Goal: Information Seeking & Learning: Learn about a topic

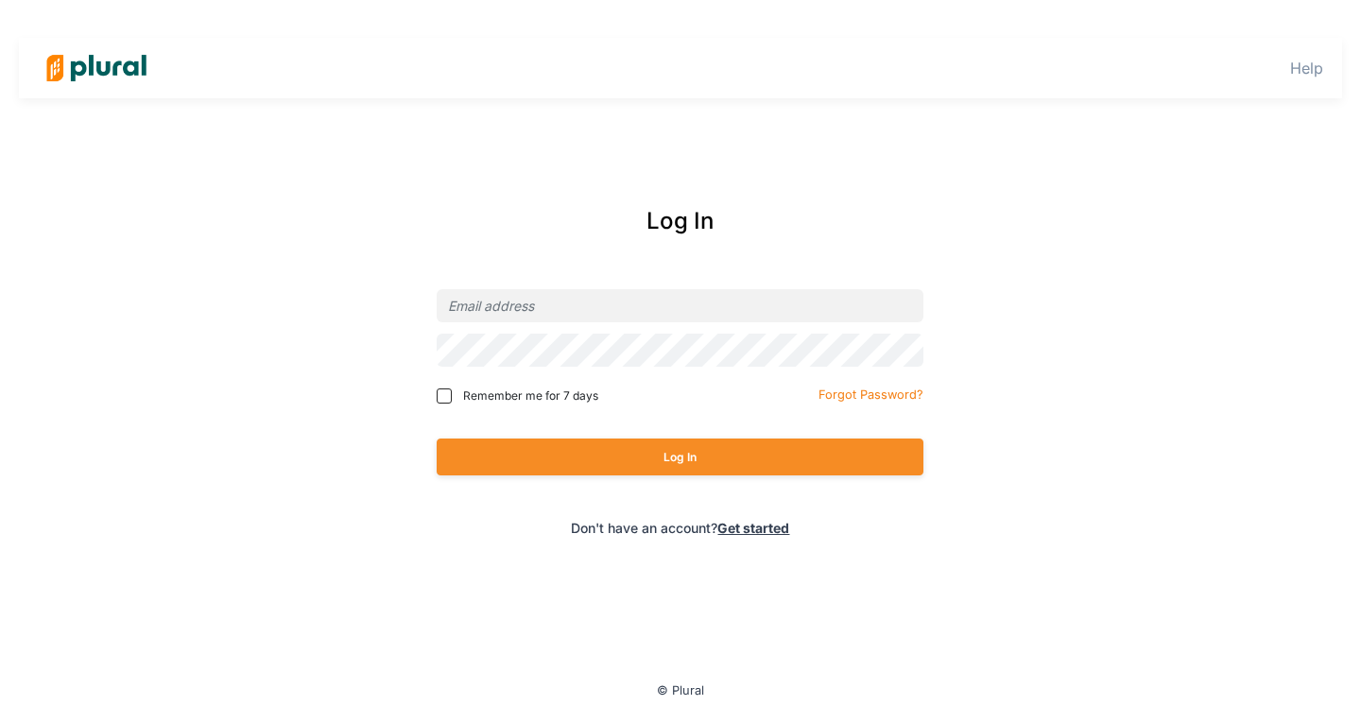
click at [564, 288] on div at bounding box center [680, 305] width 487 height 44
click at [575, 307] on input "email" at bounding box center [680, 305] width 487 height 33
click at [0, 45] on com-1password-button at bounding box center [0, 45] width 0 height 0
type input "mdeguetdelury@elias.law"
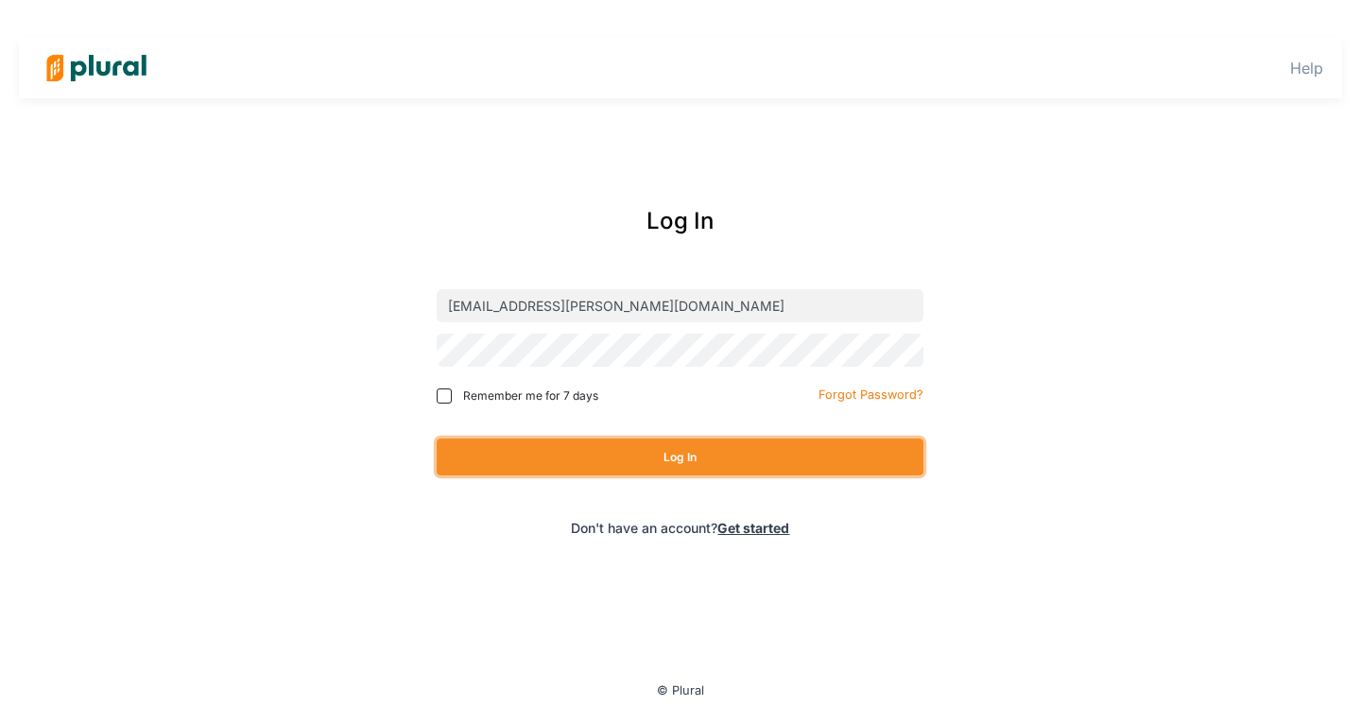
click at [742, 462] on button "Log In" at bounding box center [680, 456] width 487 height 37
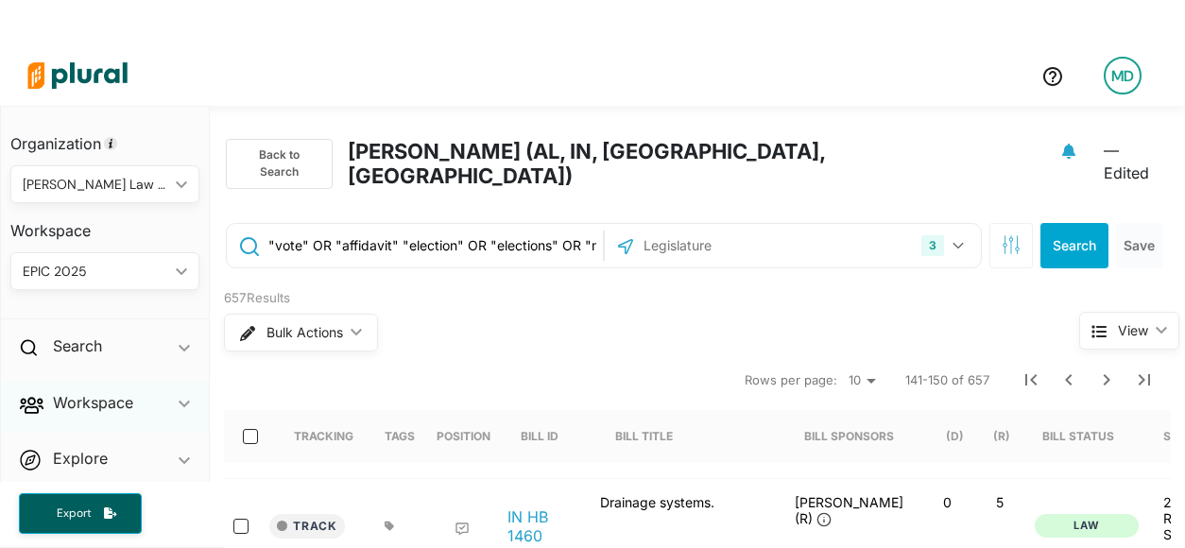
click at [153, 400] on div "Workspace ic_keyboard_arrow_down" at bounding box center [105, 406] width 208 height 51
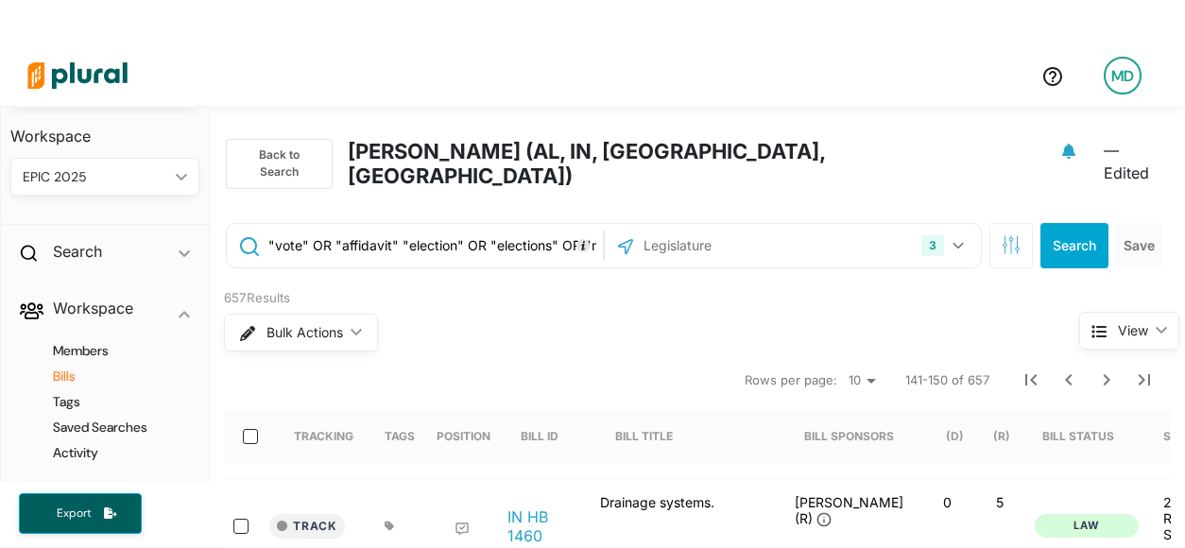
click at [63, 385] on h4 "Bills" at bounding box center [109, 377] width 161 height 18
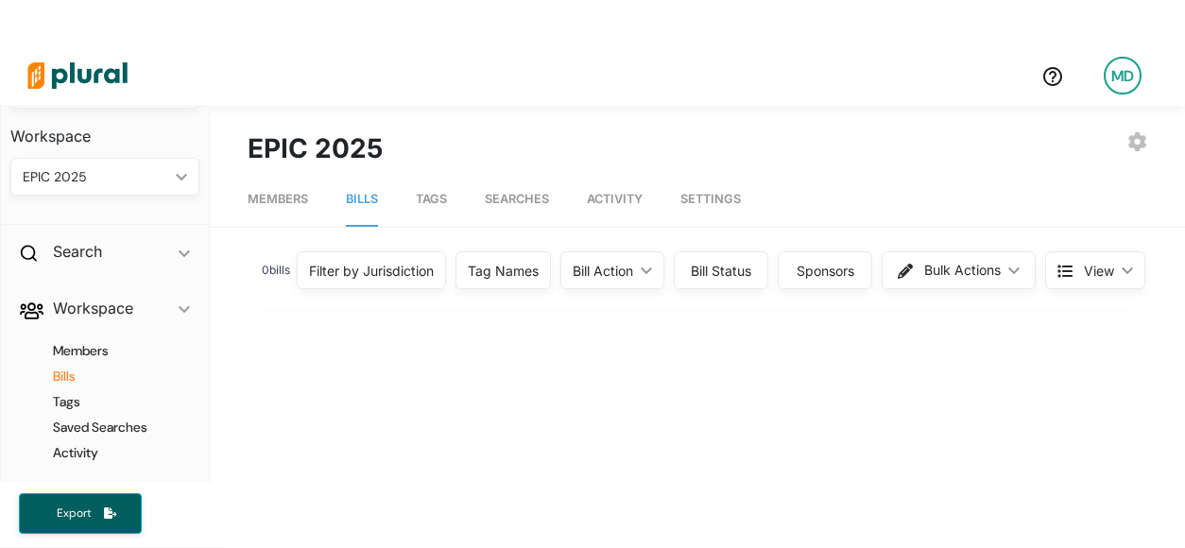
click at [376, 274] on div "Filter by Jurisdiction" at bounding box center [371, 271] width 125 height 20
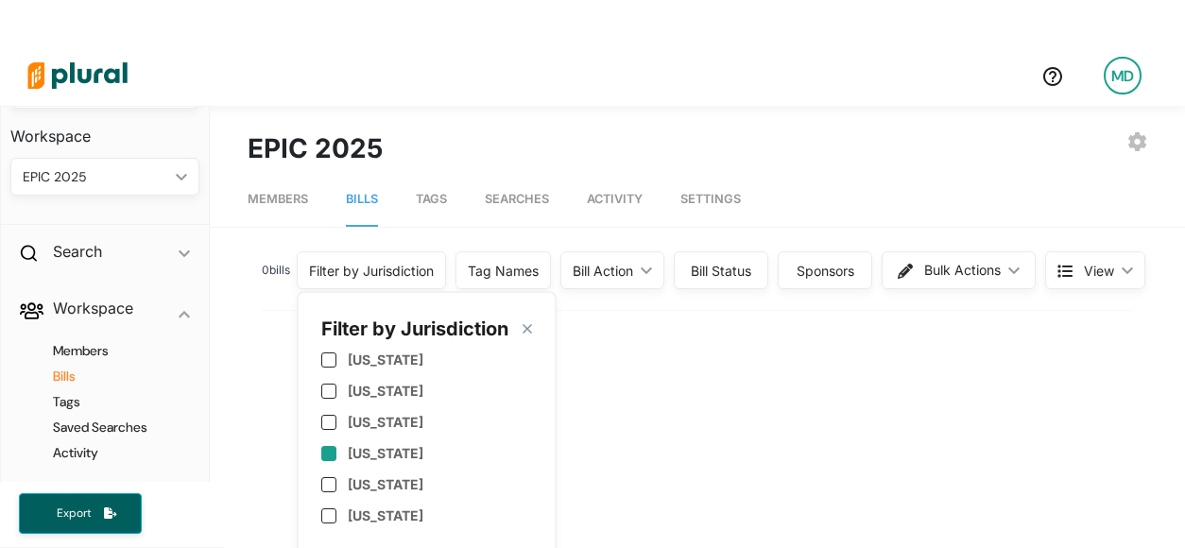
scroll to position [189, 0]
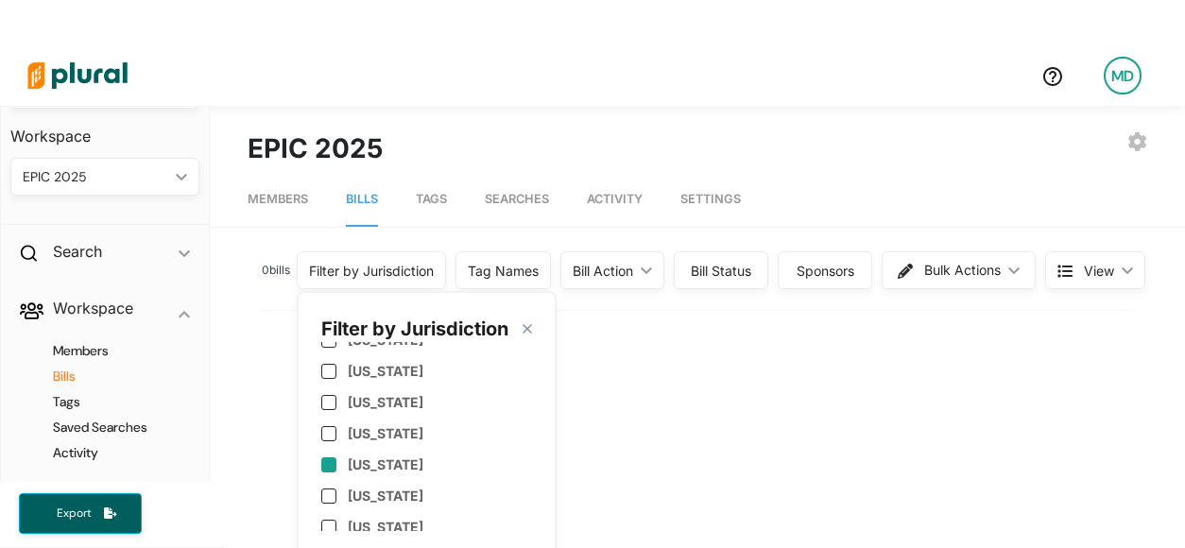
click at [360, 458] on label "[US_STATE]" at bounding box center [386, 464] width 76 height 16
checkbox input "true"
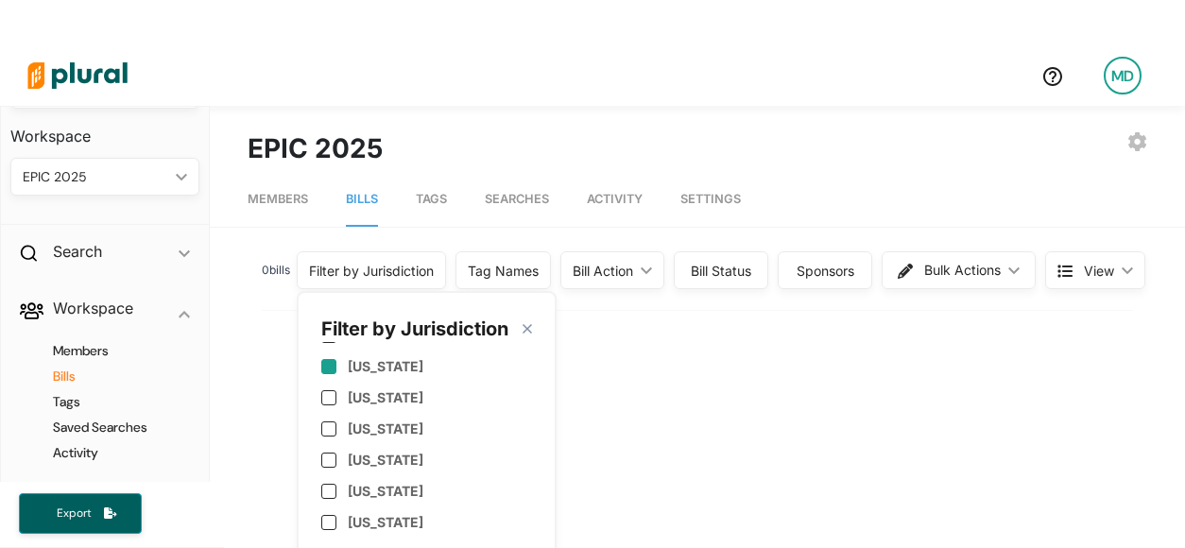
click at [370, 379] on div "[US_STATE]" at bounding box center [426, 366] width 211 height 31
checkbox input "true"
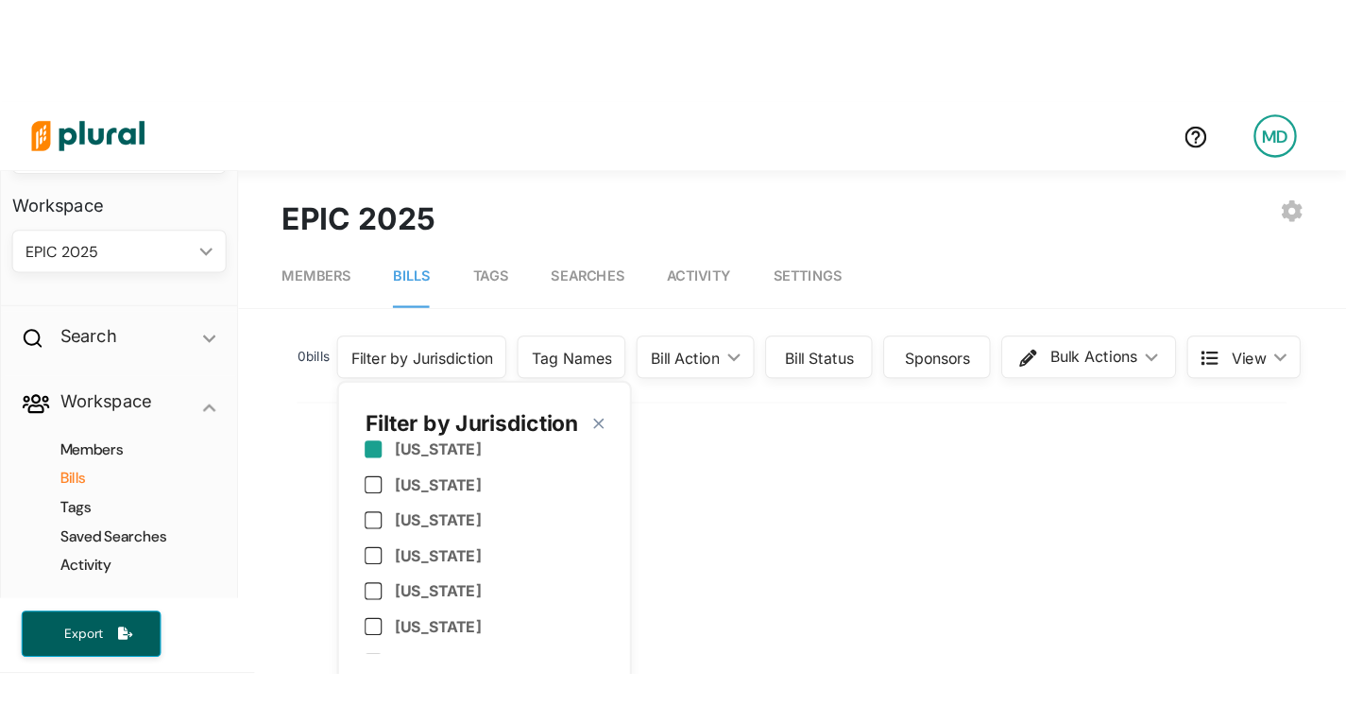
scroll to position [945, 0]
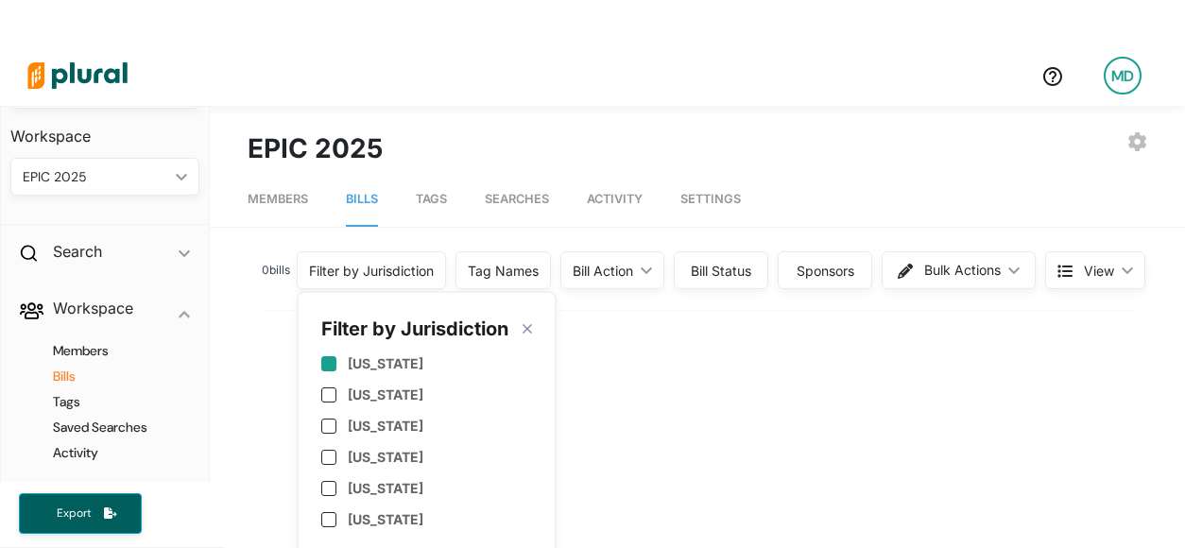
click at [372, 364] on label "[US_STATE]" at bounding box center [386, 363] width 76 height 16
checkbox input "true"
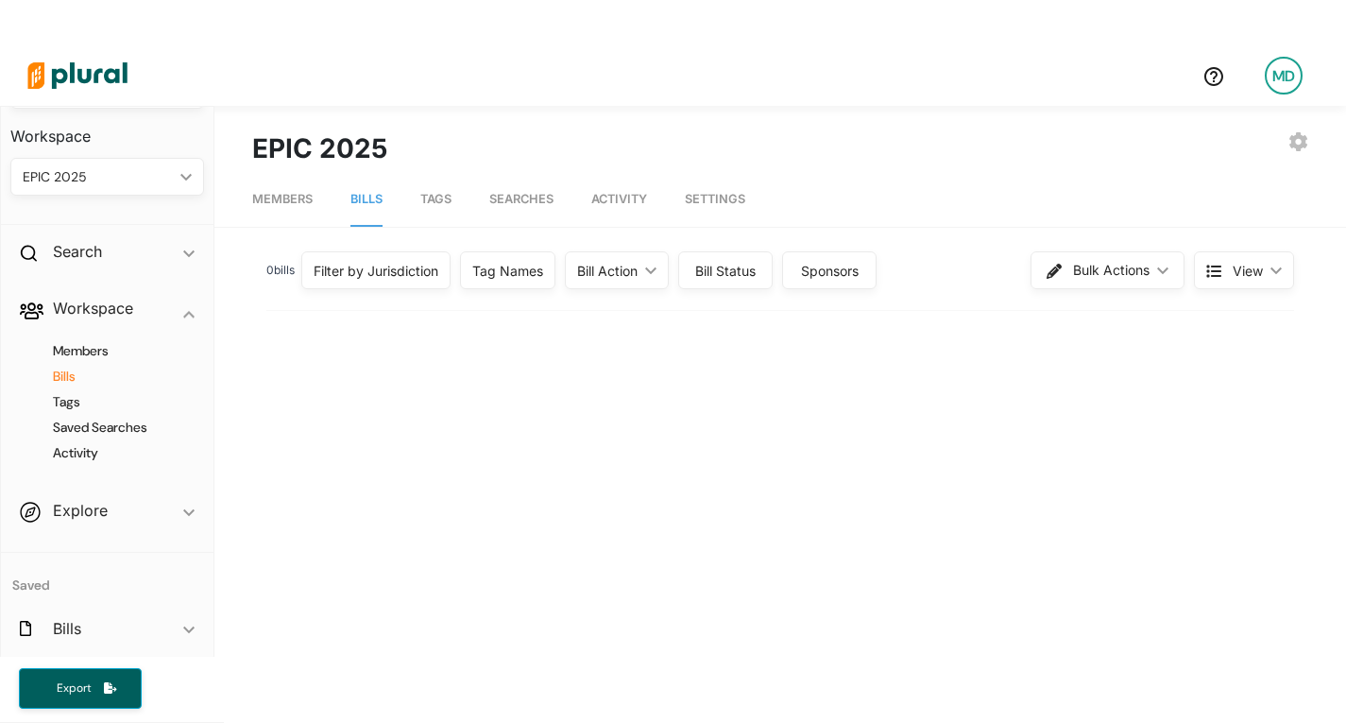
click at [839, 292] on div "0 bill s Filter by Jurisdiction Filter by Jurisdiction close Alabama Alaska Ari…" at bounding box center [780, 270] width 1028 height 49
click at [105, 244] on div "Search ic_keyboard_arrow_down" at bounding box center [107, 255] width 213 height 51
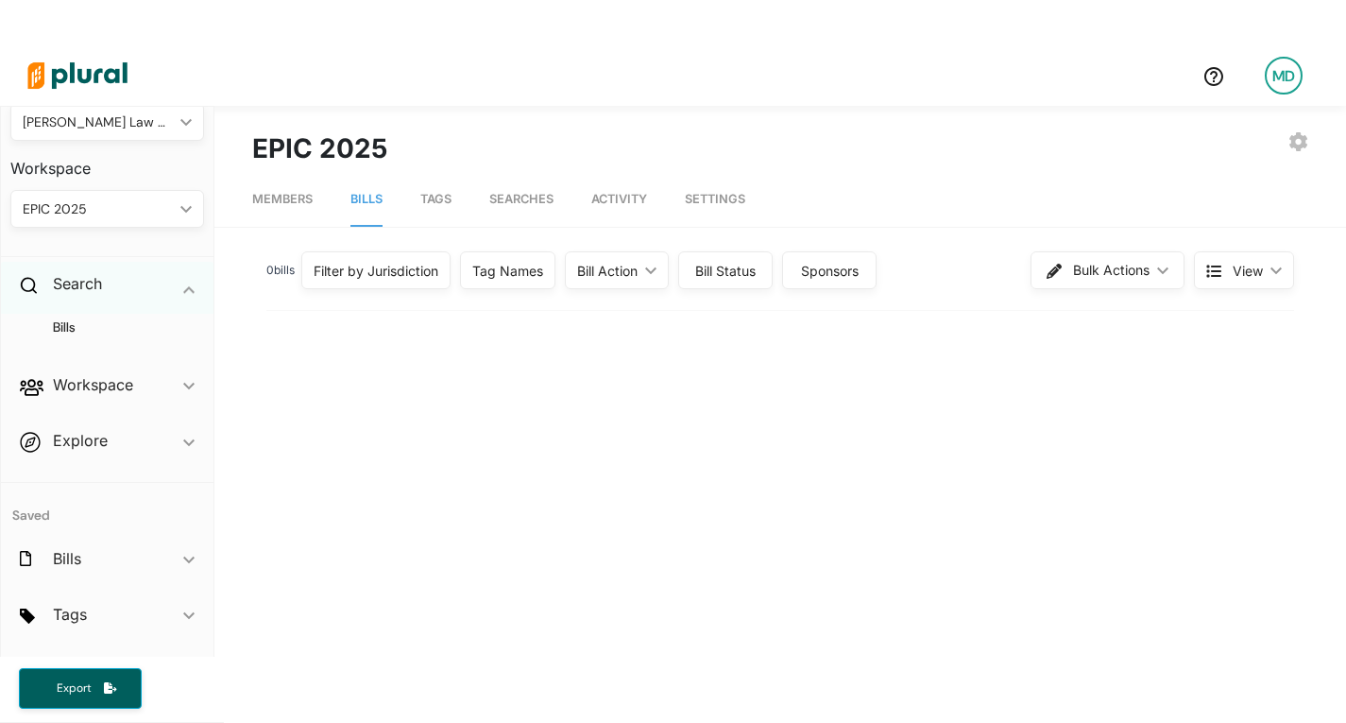
scroll to position [62, 0]
click at [391, 273] on div "Filter by Jurisdiction" at bounding box center [376, 271] width 125 height 20
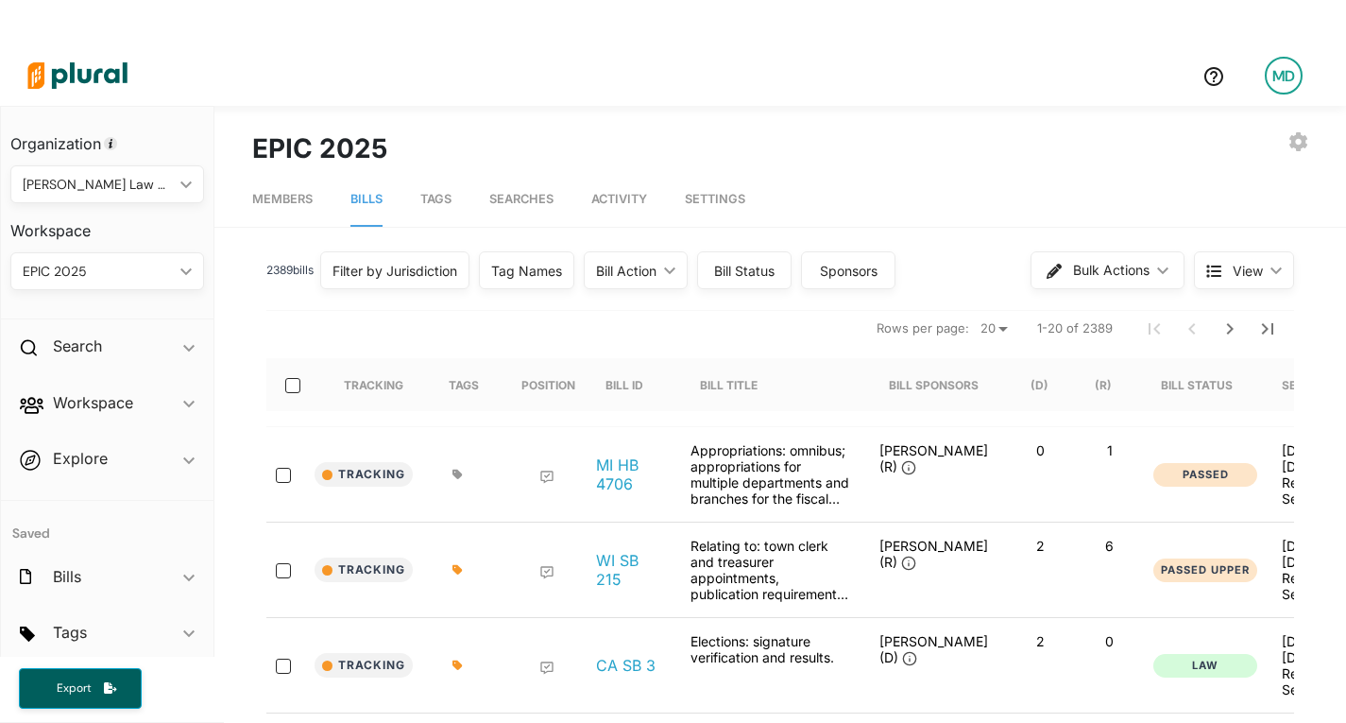
click at [429, 273] on div "Filter by Jurisdiction" at bounding box center [395, 271] width 125 height 20
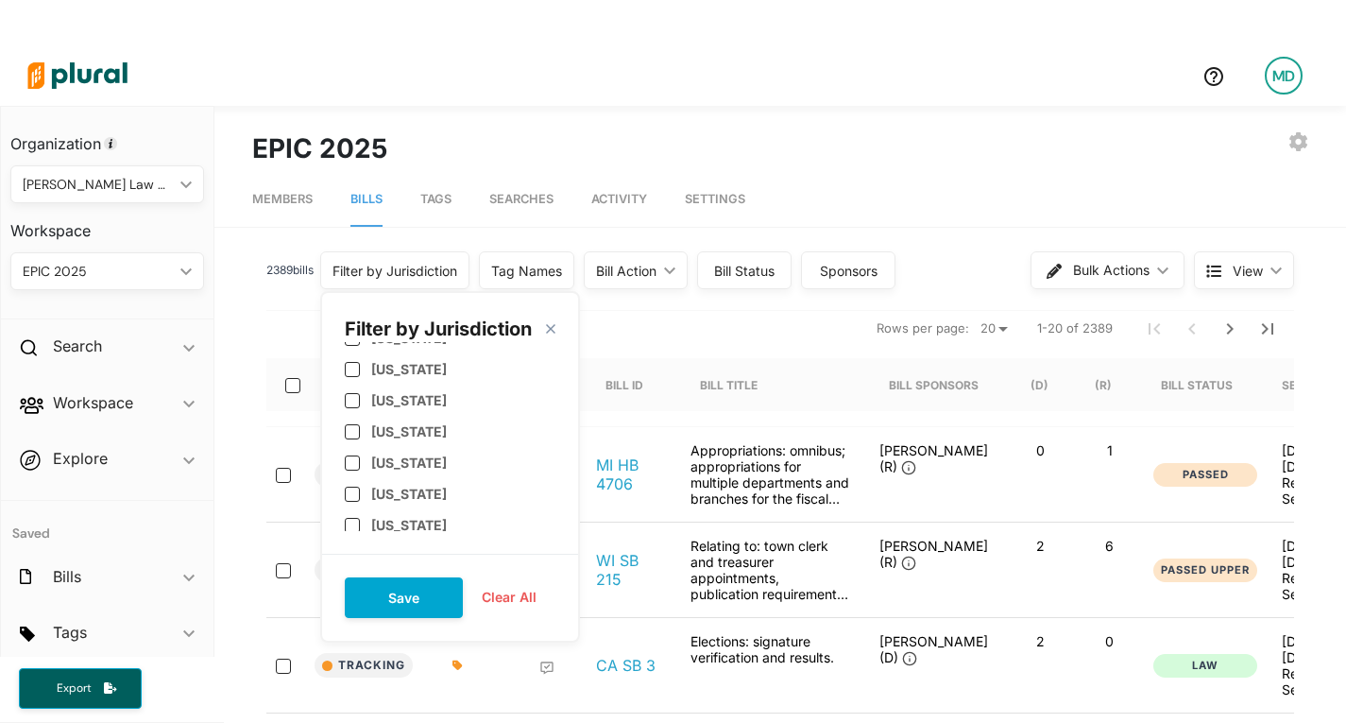
scroll to position [189, 0]
click at [413, 461] on label "[US_STATE]" at bounding box center [409, 464] width 76 height 16
checkbox input "true"
click at [421, 375] on div "[US_STATE]" at bounding box center [450, 366] width 211 height 31
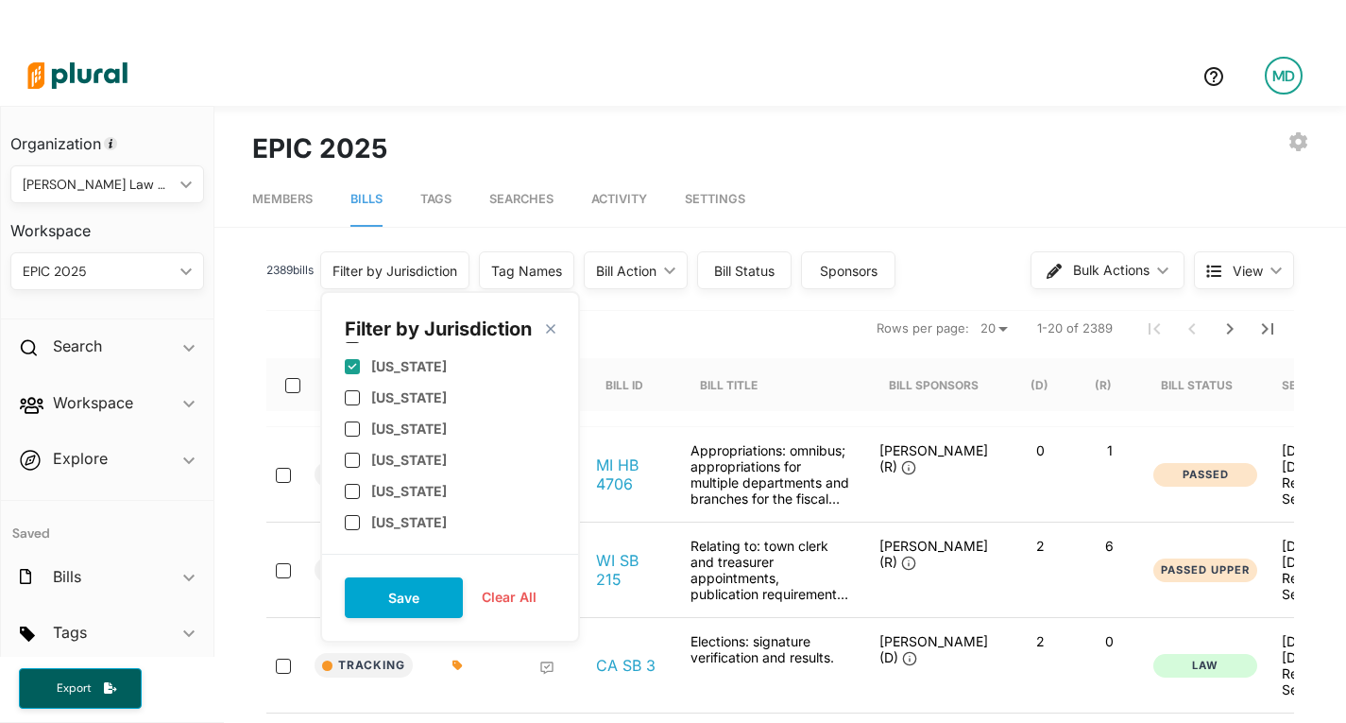
checkbox input "true"
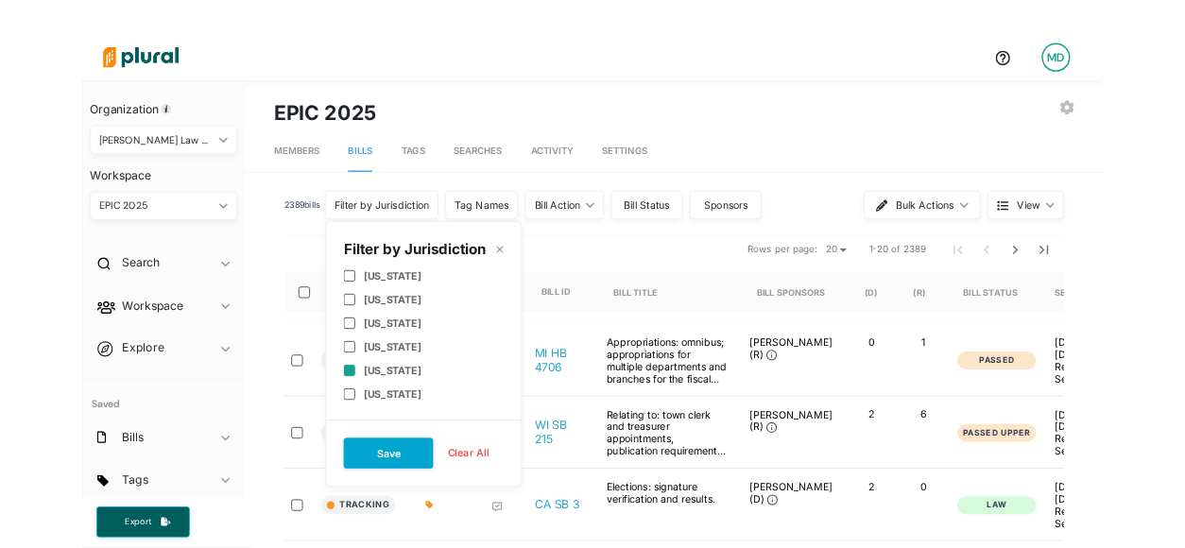
scroll to position [850, 0]
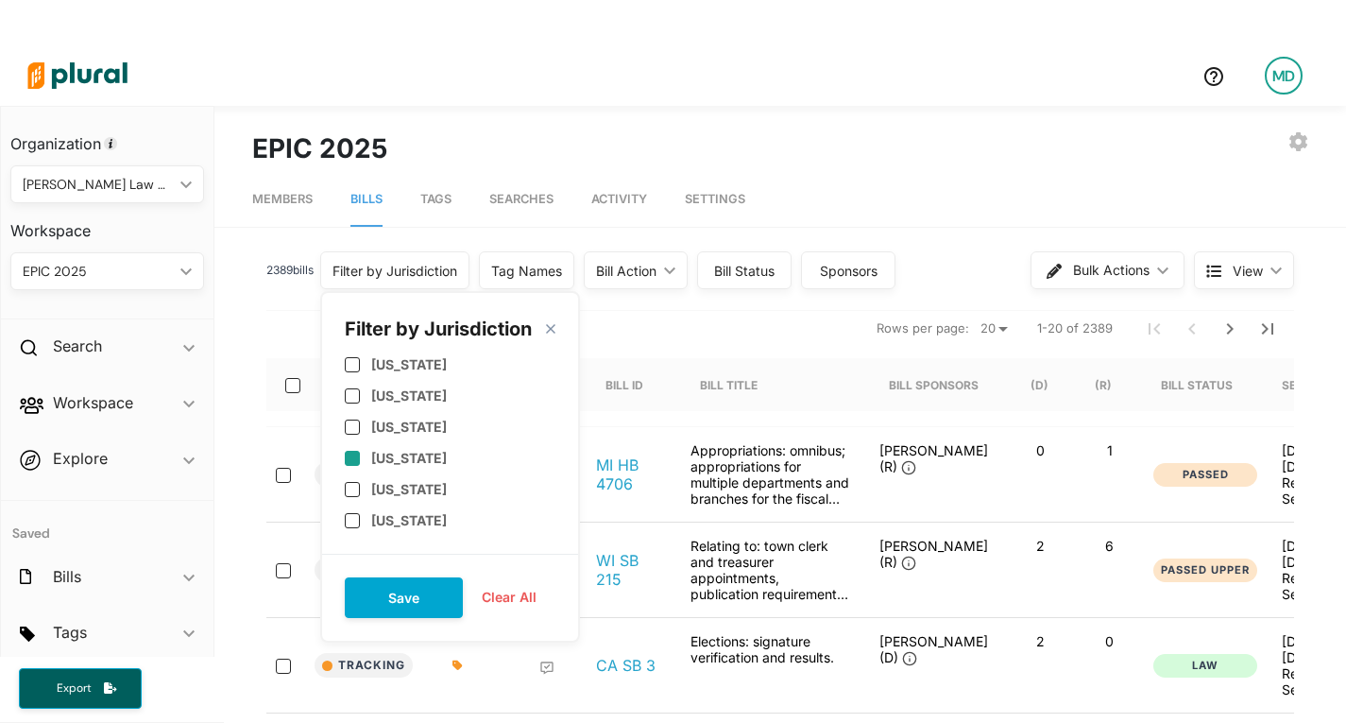
click at [427, 453] on label "[US_STATE]" at bounding box center [409, 458] width 76 height 16
checkbox input "true"
click at [450, 547] on button "Save" at bounding box center [404, 597] width 118 height 41
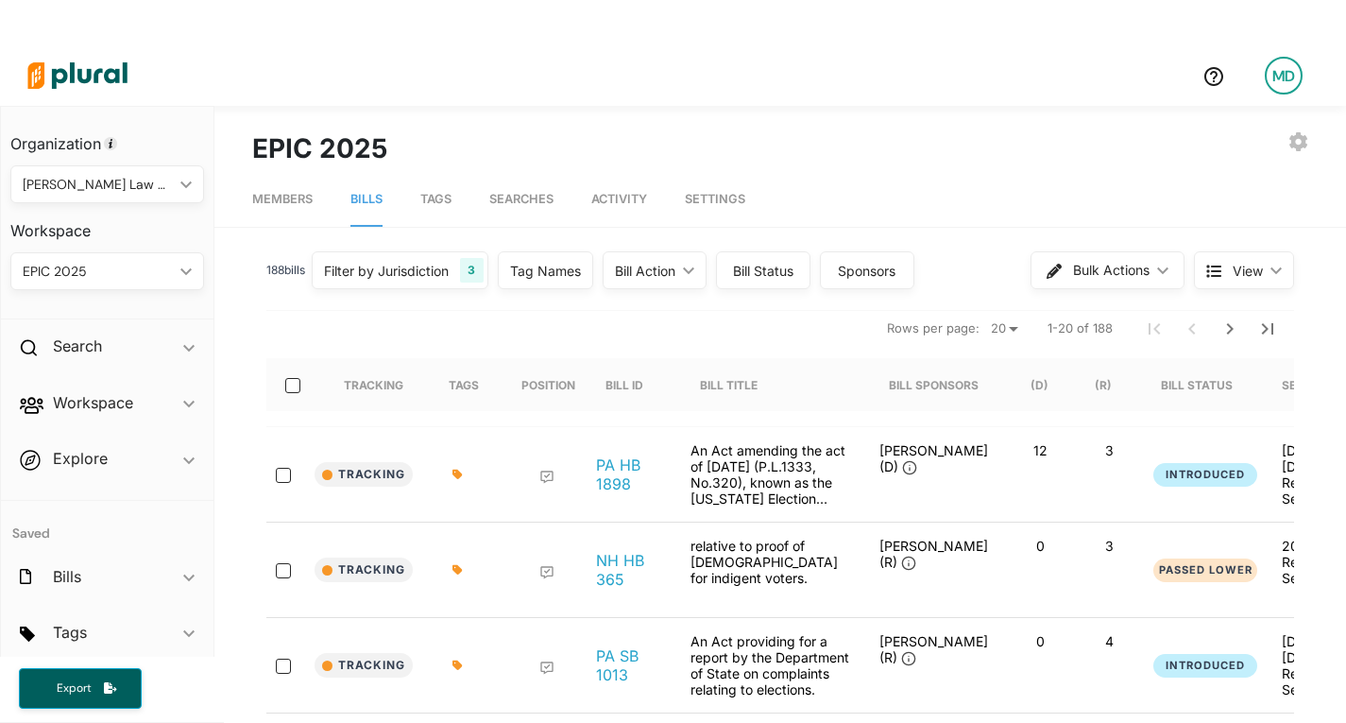
click at [793, 266] on div "Bill Status" at bounding box center [763, 271] width 70 height 20
click at [685, 274] on icon "ic_keyboard_arrow_down" at bounding box center [685, 270] width 19 height 9
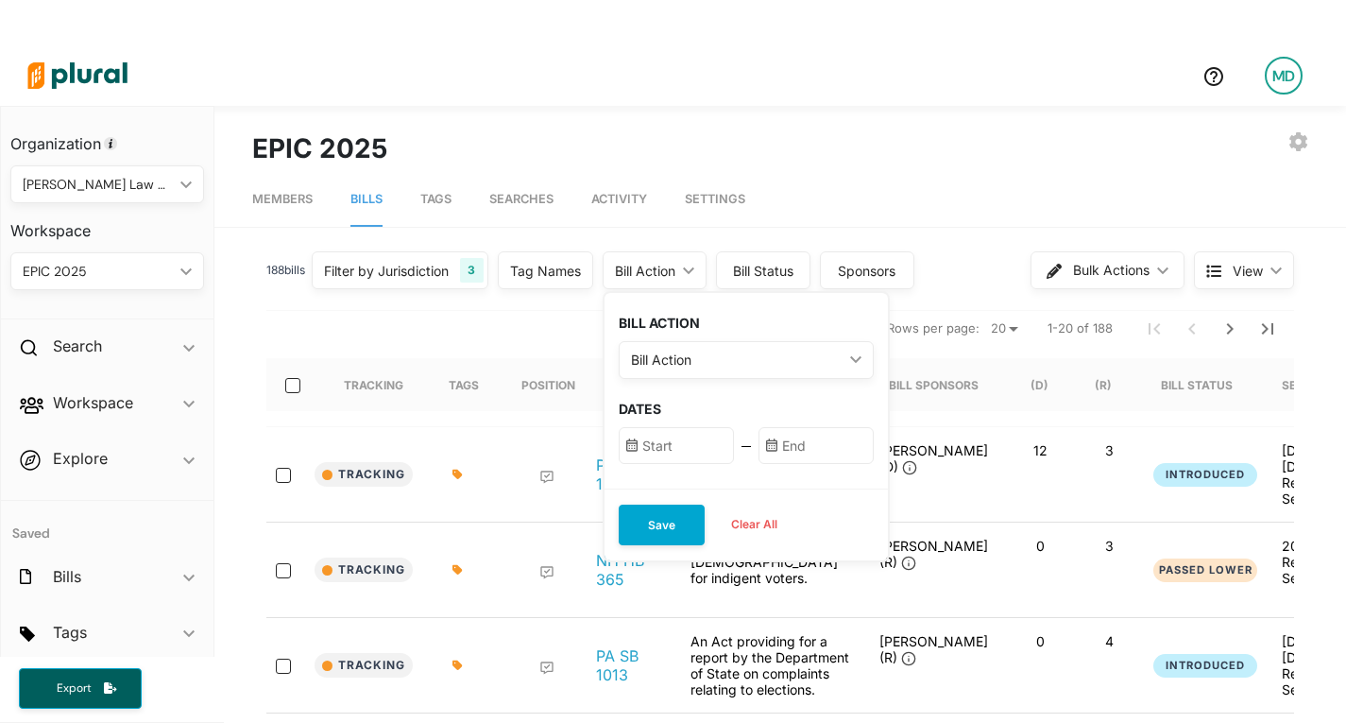
click at [702, 341] on div "Bill Action ic_keyboard_arrow_down" at bounding box center [746, 360] width 255 height 38
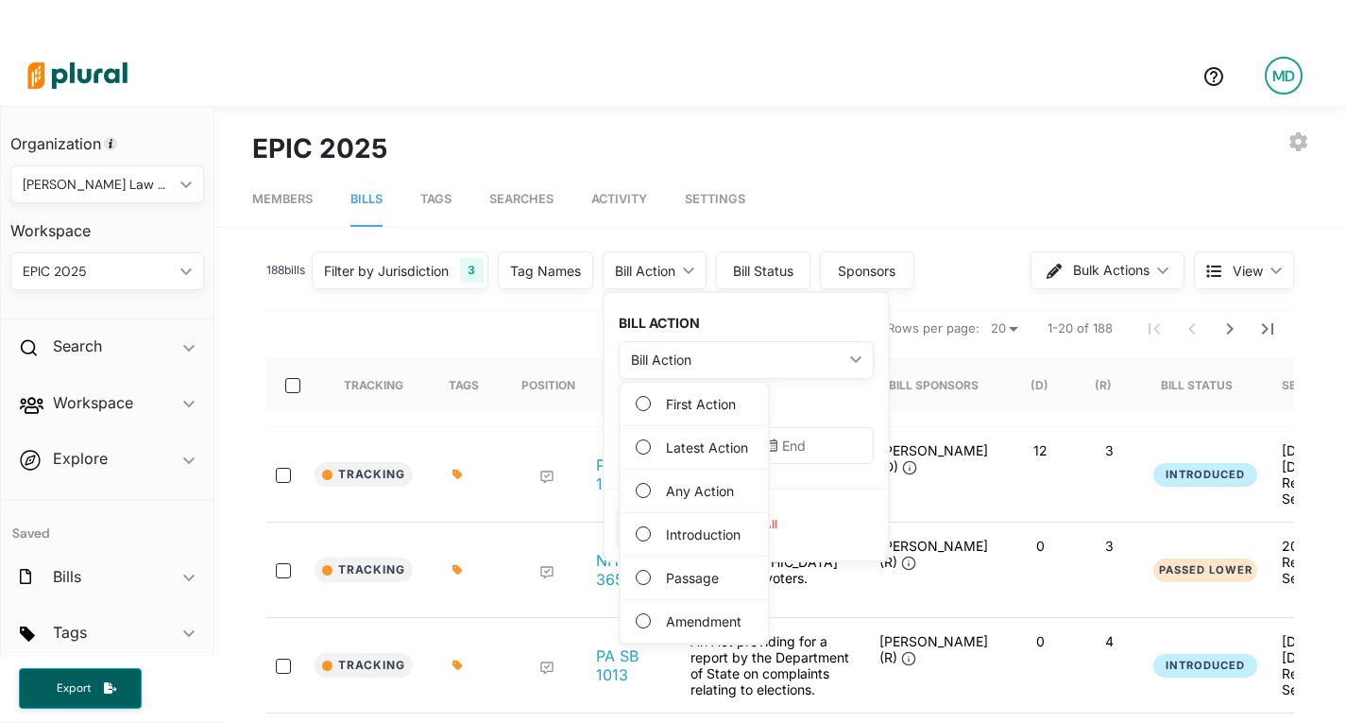
click at [684, 486] on label "Any Action" at bounding box center [700, 491] width 68 height 20
click at [651, 486] on Action "Any Action" at bounding box center [643, 490] width 15 height 15
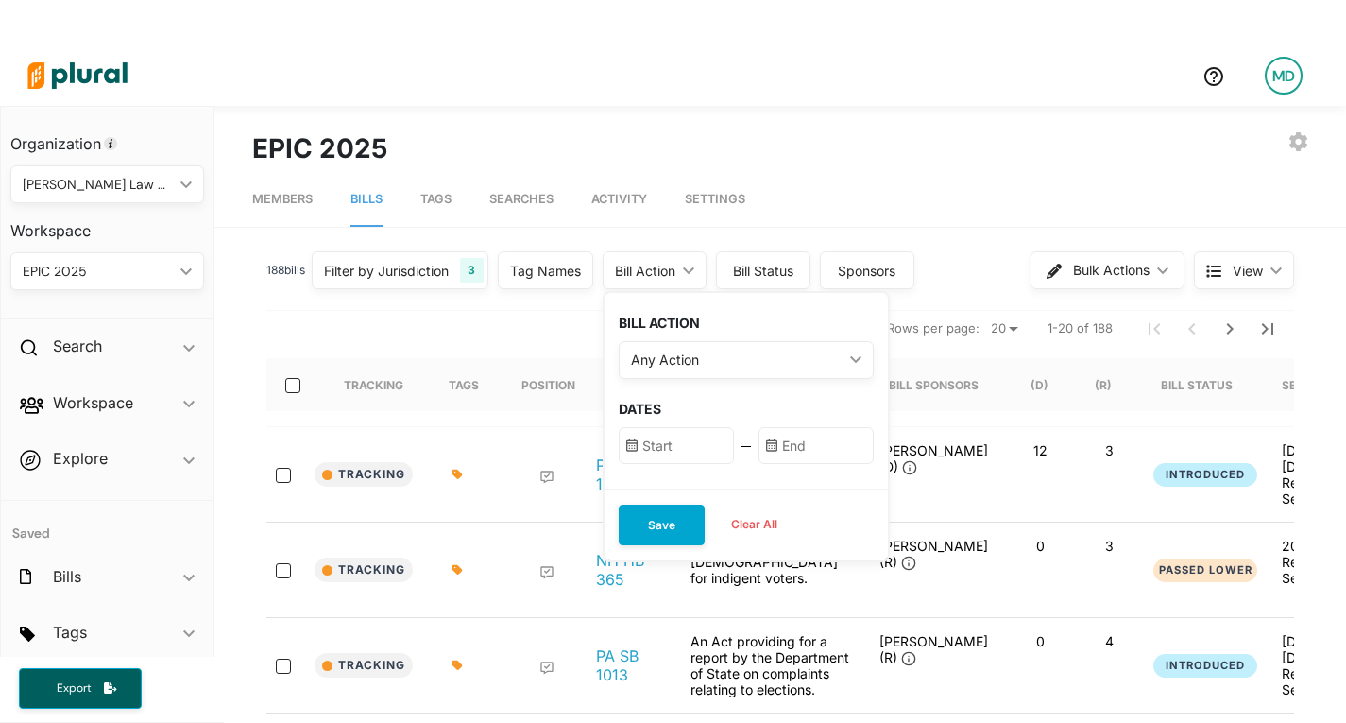
click at [710, 452] on input "text" at bounding box center [676, 445] width 115 height 37
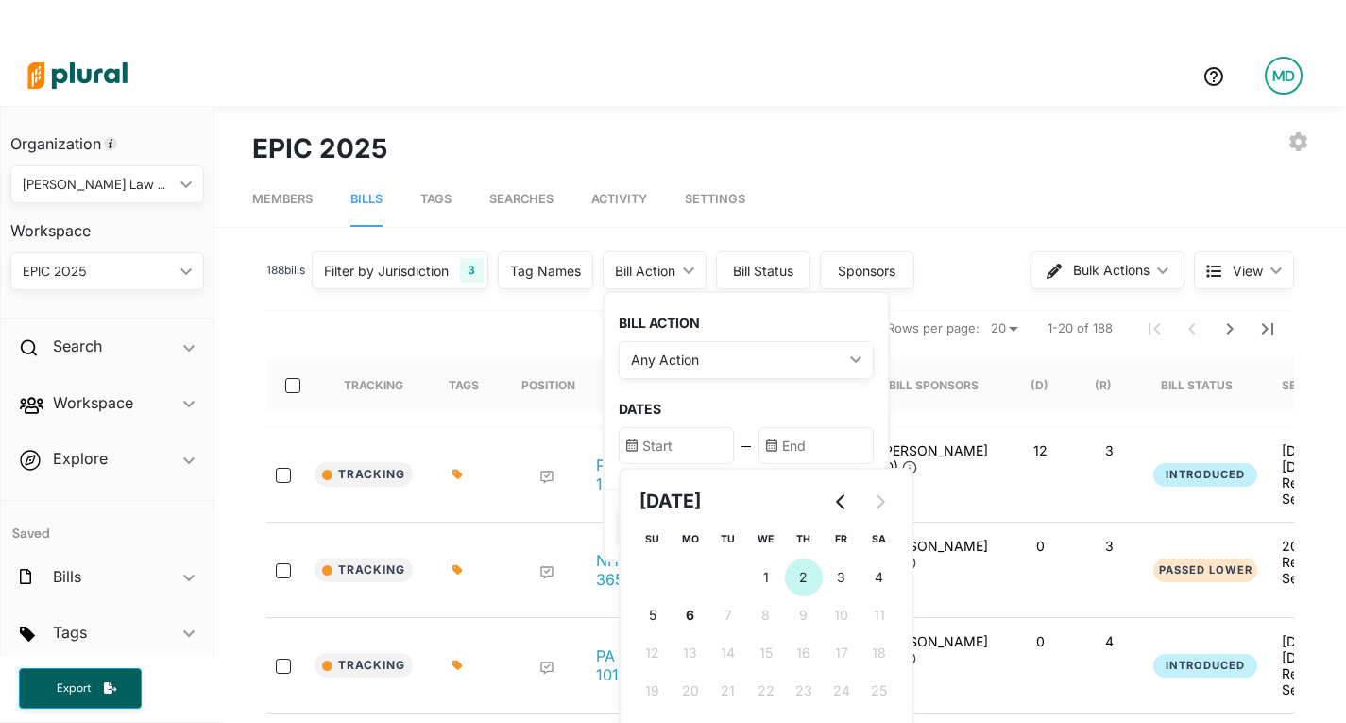
click at [803, 547] on button "2 [DATE] ([DATE])" at bounding box center [804, 577] width 38 height 38
type input "[DATE]"
click at [830, 445] on input "text" at bounding box center [816, 445] width 115 height 37
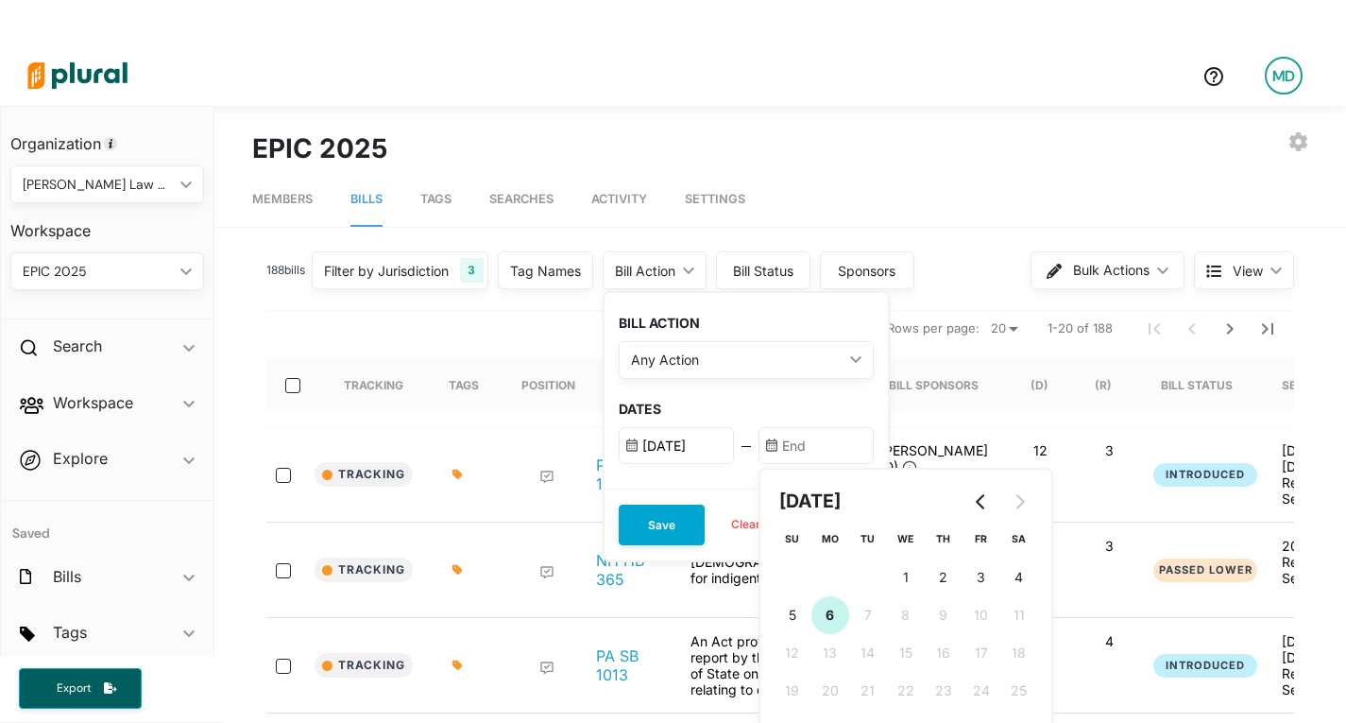
click at [845, 547] on button "6 [DATE] ([DATE])" at bounding box center [831, 615] width 38 height 38
type input "[DATE]"
click at [664, 538] on button "Save" at bounding box center [662, 525] width 86 height 41
